Goal: Use online tool/utility: Utilize a website feature to perform a specific function

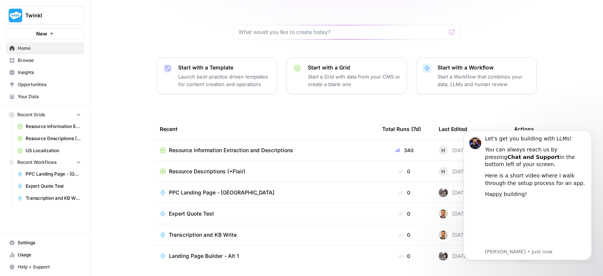
scroll to position [71, 0]
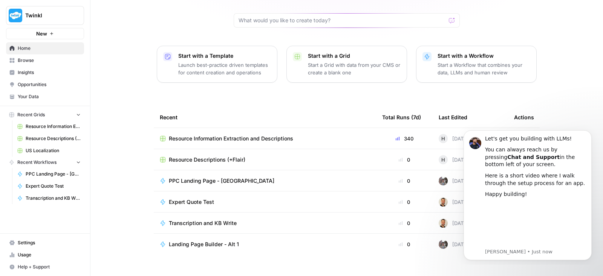
click at [193, 240] on span "Landing Page Builder - Alt 1" at bounding box center [204, 244] width 70 height 8
